Goal: Transaction & Acquisition: Purchase product/service

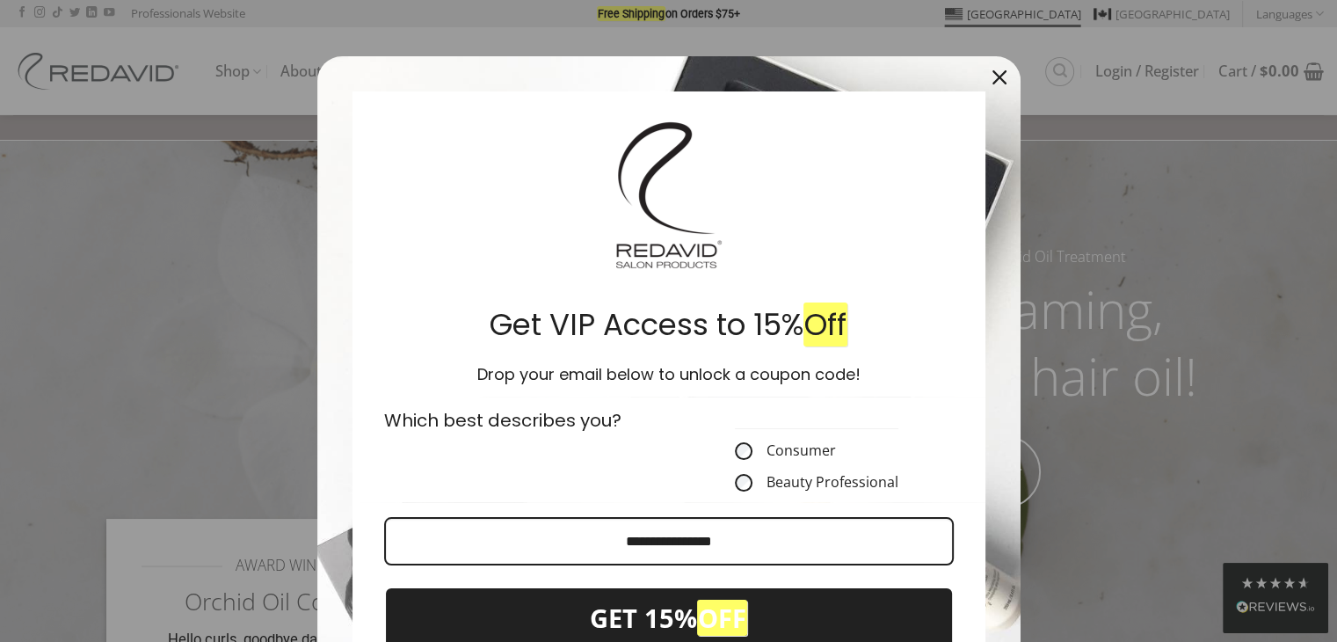
click at [1250, 169] on div "Marketing offer form" at bounding box center [668, 321] width 1337 height 642
click at [1012, 72] on button "Close" at bounding box center [999, 77] width 42 height 42
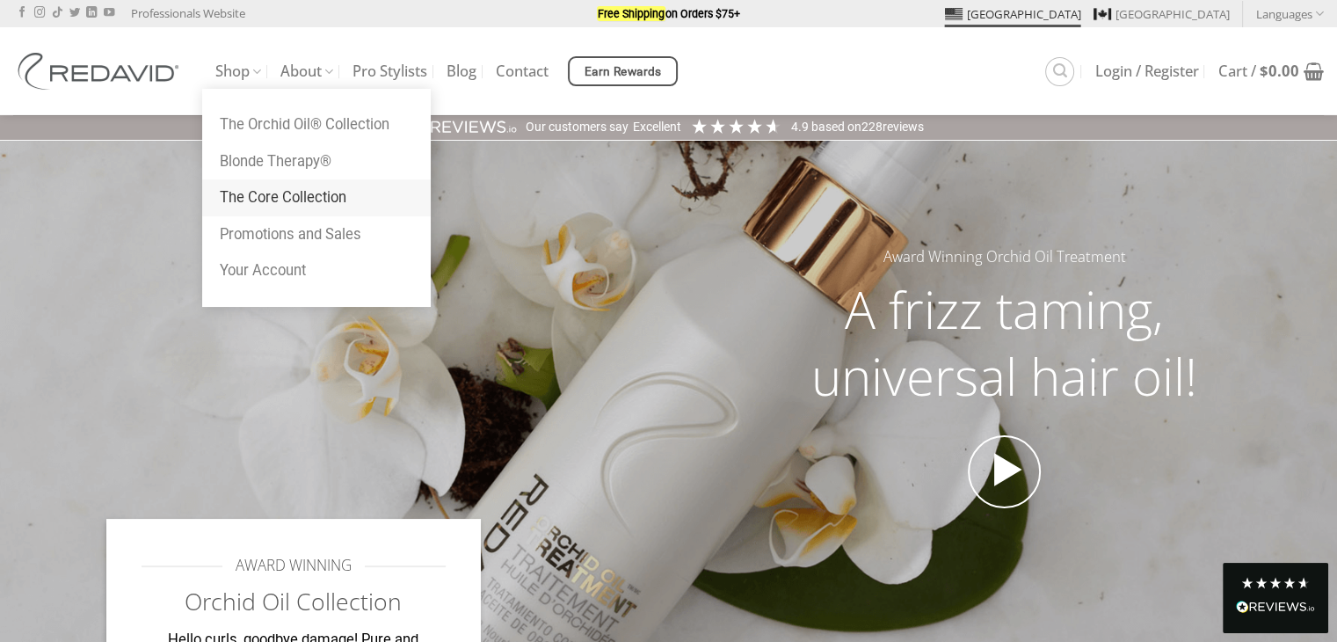
drag, startPoint x: 275, startPoint y: 198, endPoint x: 281, endPoint y: 237, distance: 40.0
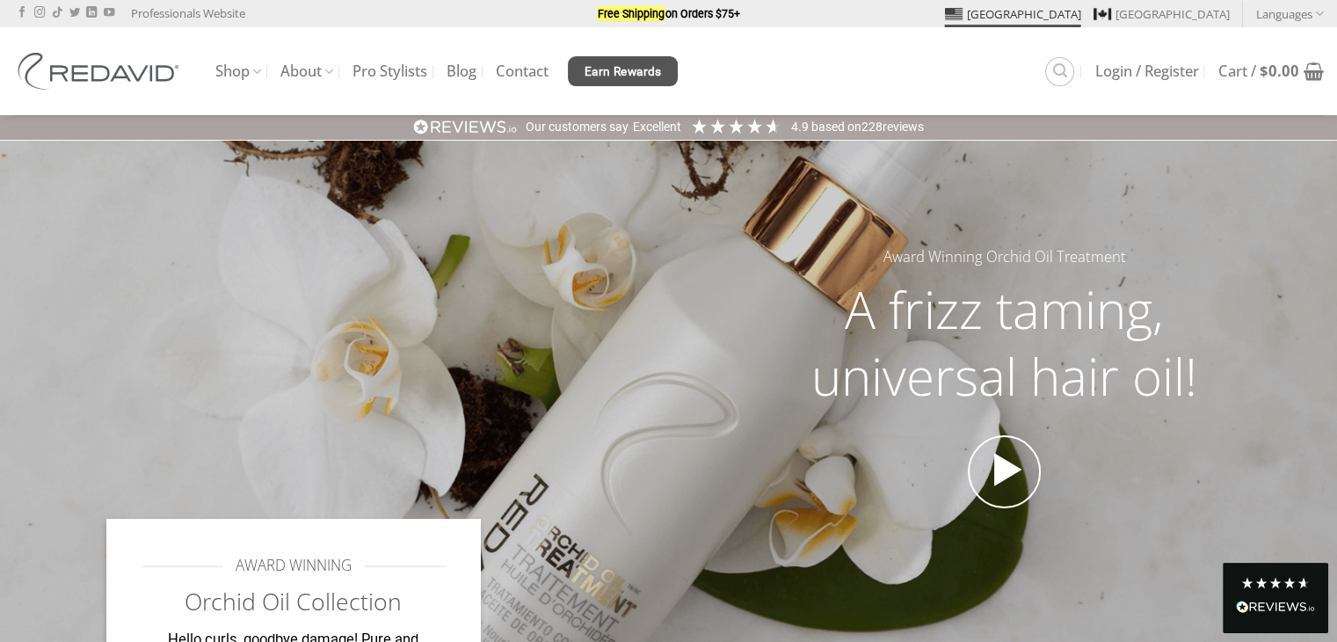
click at [629, 74] on span "Earn Rewards" at bounding box center [622, 71] width 77 height 19
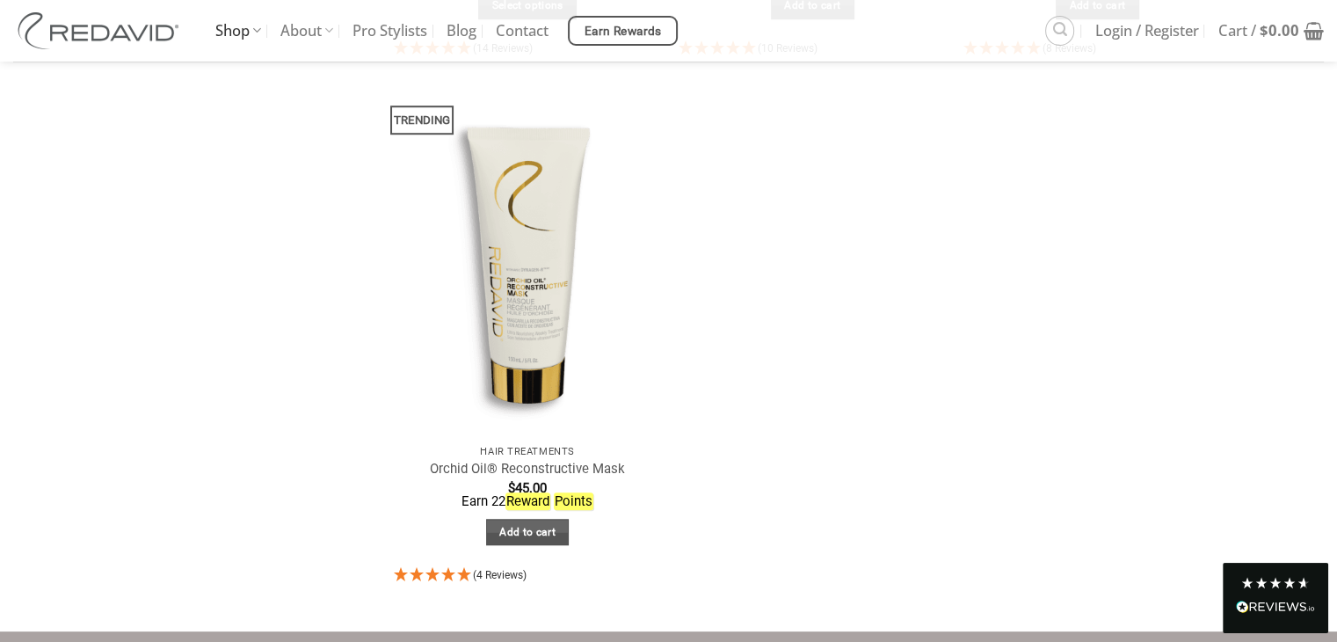
scroll to position [1066, 0]
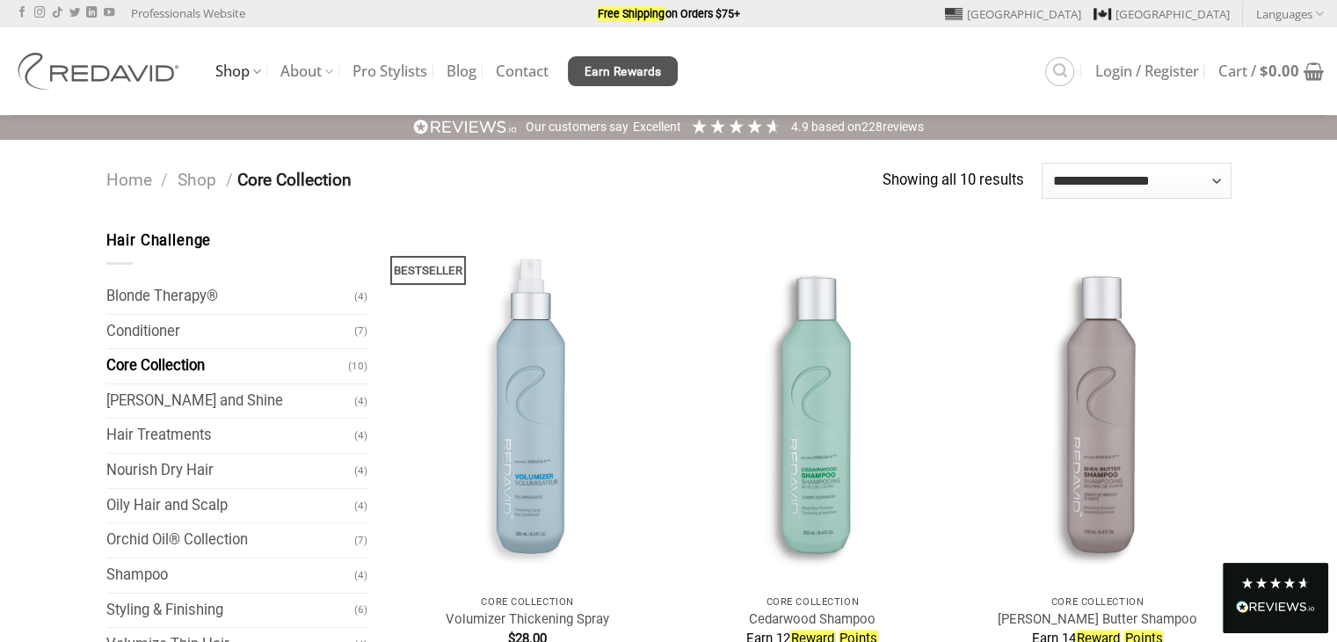
click at [602, 76] on span "Earn Rewards" at bounding box center [622, 71] width 77 height 19
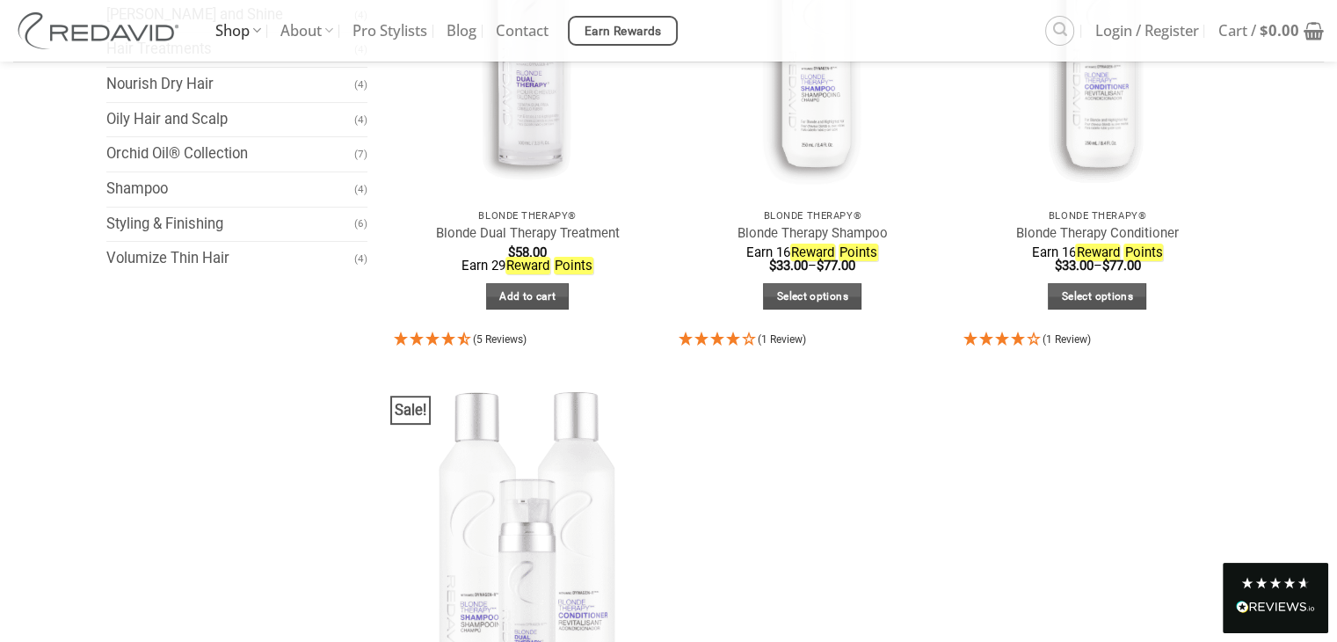
scroll to position [615, 0]
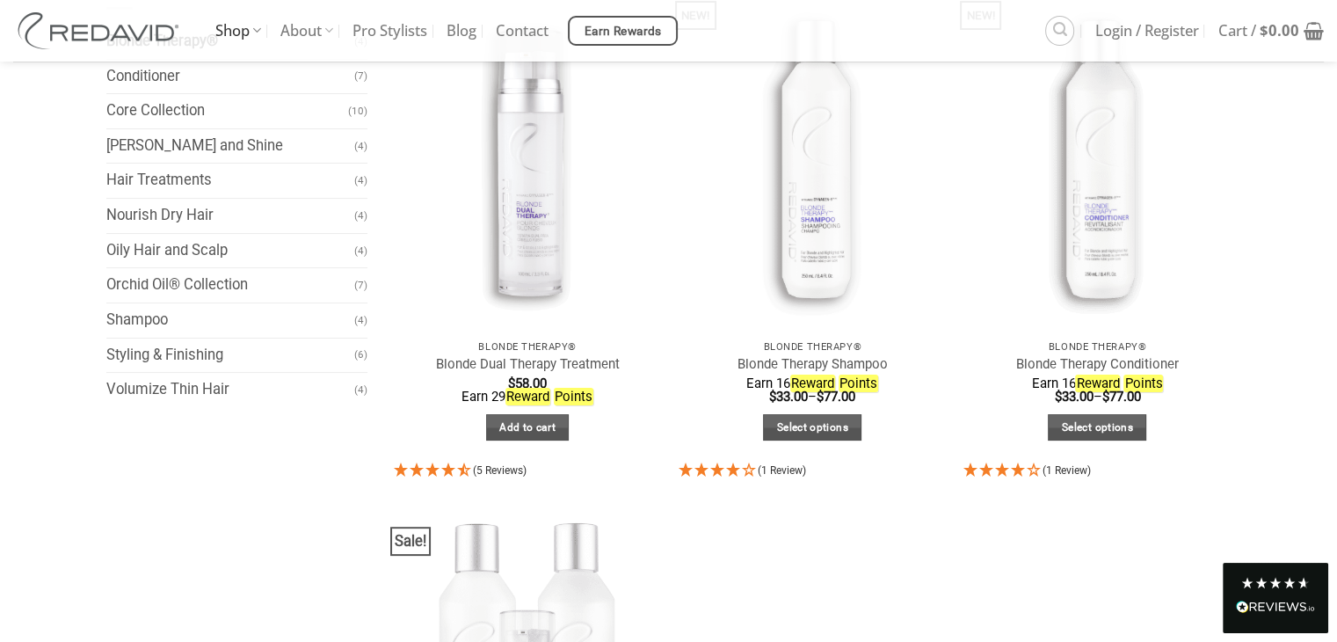
scroll to position [0, 0]
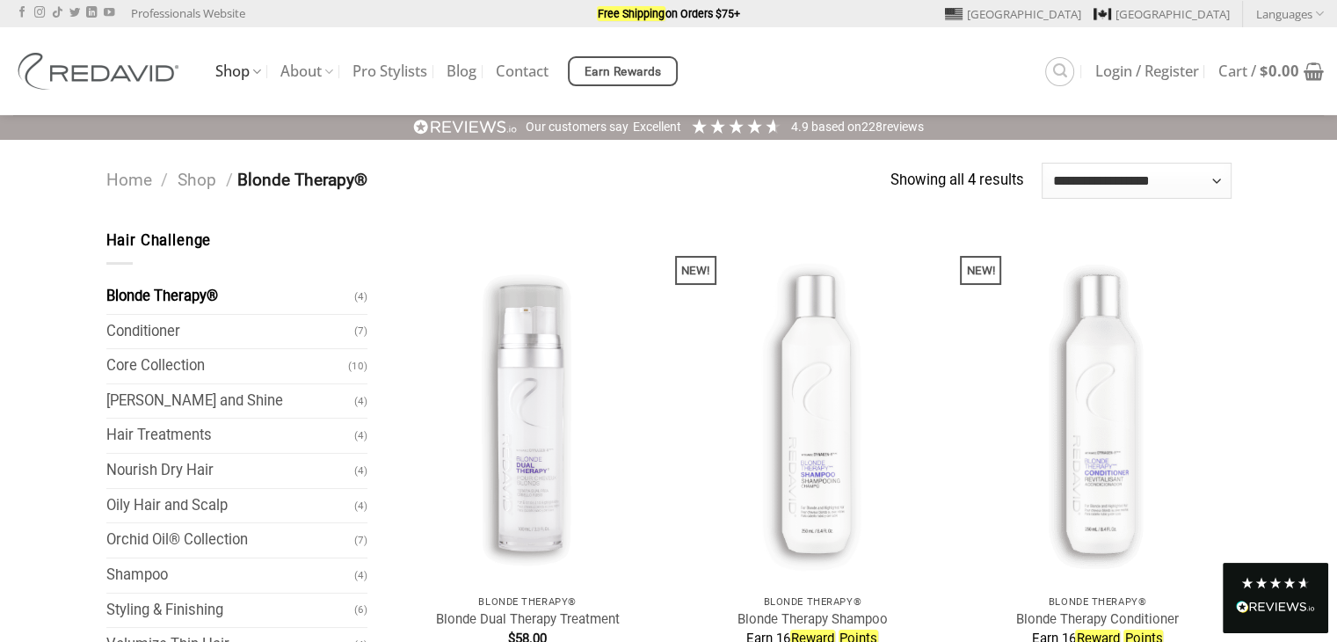
copy nav "Blonde Therapy®"
drag, startPoint x: 406, startPoint y: 173, endPoint x: 243, endPoint y: 169, distance: 163.5
click at [243, 173] on nav "Home / Shop / Blonde Therapy®" at bounding box center [498, 180] width 784 height 27
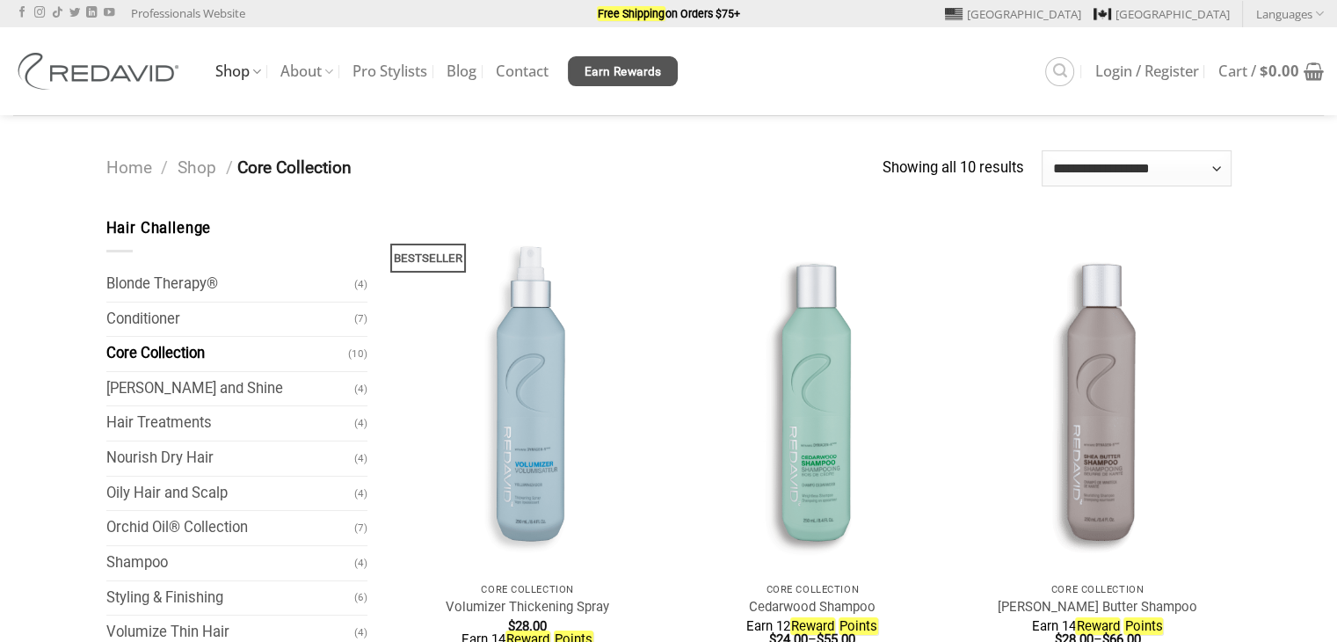
click at [619, 82] on link "Earn Rewards" at bounding box center [623, 71] width 110 height 30
